Goal: Task Accomplishment & Management: Manage account settings

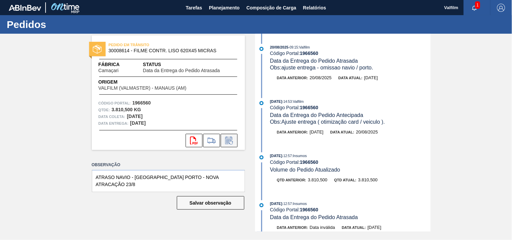
click at [232, 145] on button at bounding box center [229, 141] width 17 height 14
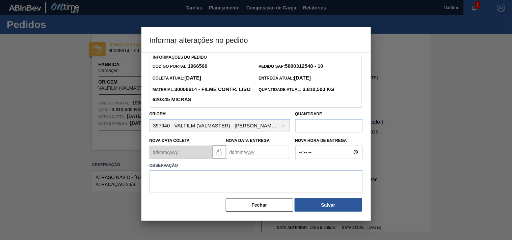
click at [244, 153] on Entrega1966560 "Nova Data Entrega" at bounding box center [257, 153] width 63 height 14
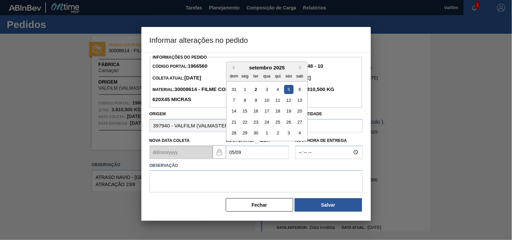
drag, startPoint x: 288, startPoint y: 90, endPoint x: 285, endPoint y: 92, distance: 4.1
click at [289, 90] on div "5" at bounding box center [288, 89] width 9 height 9
type Entrega1966560 "[DATE]"
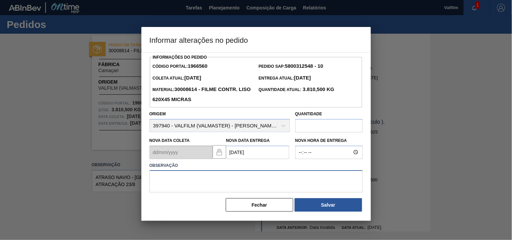
click at [209, 188] on textarea at bounding box center [256, 181] width 213 height 22
type textarea "ajuste entrega - otimização card / veiculo."
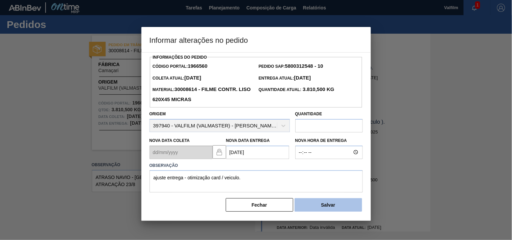
click at [323, 205] on button "Salvar" at bounding box center [329, 205] width 68 height 14
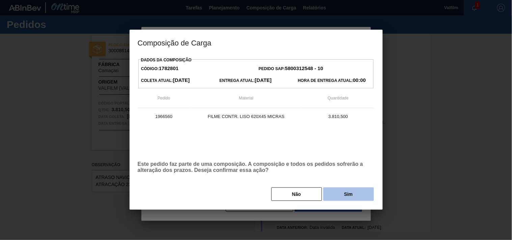
click at [346, 190] on button "Sim" at bounding box center [348, 195] width 51 height 14
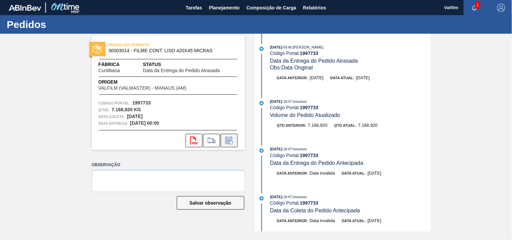
click at [234, 143] on icon at bounding box center [229, 141] width 11 height 8
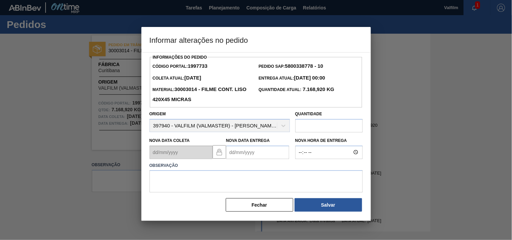
click at [242, 156] on Entrega1997733 "Nova Data Entrega" at bounding box center [257, 153] width 63 height 14
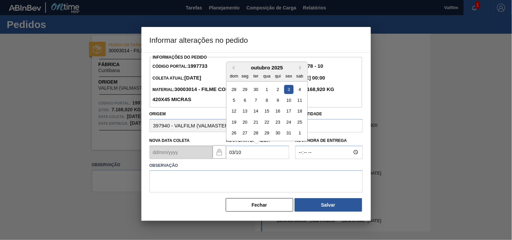
click at [290, 92] on div "3" at bounding box center [288, 89] width 9 height 9
type Entrega1997733 "03/10/2025"
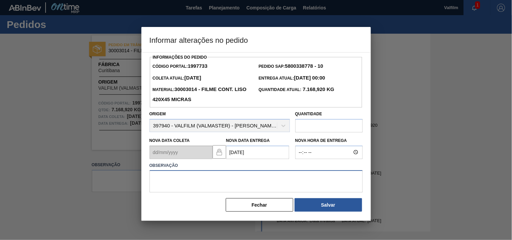
click at [204, 181] on textarea at bounding box center [256, 181] width 213 height 22
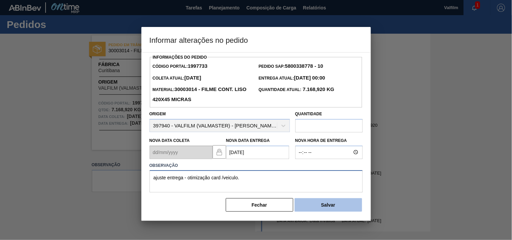
type textarea "ajuste entrega - otimização card /veiculo."
click at [306, 205] on button "Salvar" at bounding box center [329, 205] width 68 height 14
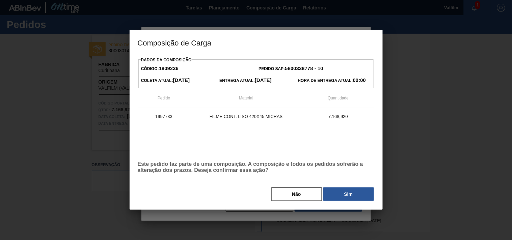
drag, startPoint x: 337, startPoint y: 194, endPoint x: -129, endPoint y: 213, distance: 466.2
click at [0, 0] on html "Tarefas Planejamento Composição de Carga Relatórios Valfilm 1 Marcar todas como…" at bounding box center [256, 0] width 512 height 0
click at [351, 196] on button "Sim" at bounding box center [348, 195] width 51 height 14
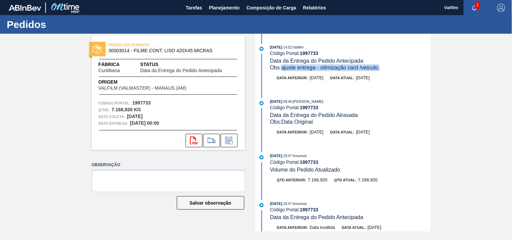
drag, startPoint x: 384, startPoint y: 68, endPoint x: 283, endPoint y: 66, distance: 101.6
click at [283, 66] on div "Obs: ajuste entrega - otimização card /veiculo." at bounding box center [350, 67] width 160 height 7
copy span "ajuste entrega - otimização card /veiculo."
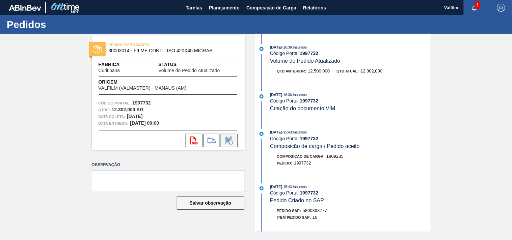
click at [228, 140] on icon at bounding box center [228, 141] width 5 height 4
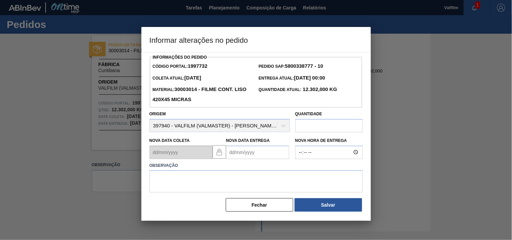
drag, startPoint x: 237, startPoint y: 155, endPoint x: 234, endPoint y: 153, distance: 3.5
click at [239, 155] on Entrega1997732 "Nova Data Entrega" at bounding box center [257, 153] width 63 height 14
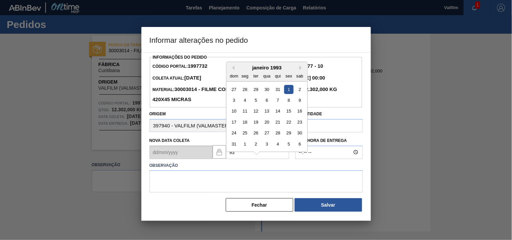
type Entrega1997732 "9"
click at [291, 92] on div "3" at bounding box center [288, 89] width 9 height 9
type Entrega1997732 "03/10/2025"
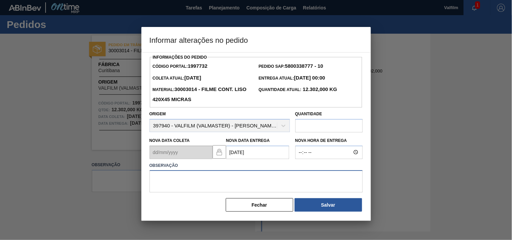
click at [182, 182] on textarea at bounding box center [256, 181] width 213 height 22
paste textarea "ajuste entrega - otimização card /veiculo."
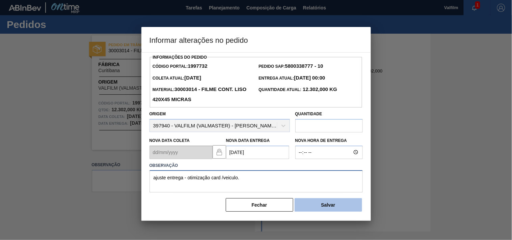
type textarea "ajuste entrega - otimização card /veiculo."
click at [328, 210] on button "Salvar" at bounding box center [329, 205] width 68 height 14
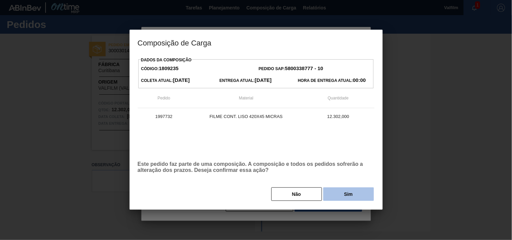
click at [328, 195] on button "Sim" at bounding box center [348, 195] width 51 height 14
